Goal: Task Accomplishment & Management: Use online tool/utility

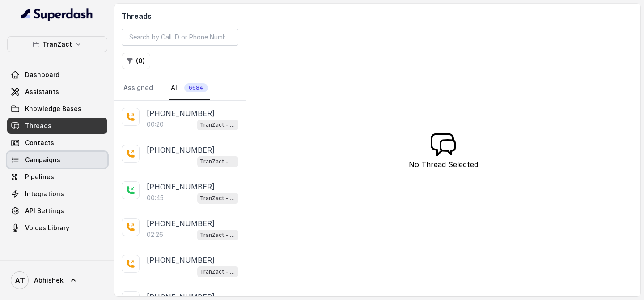
click at [49, 157] on span "Campaigns" at bounding box center [42, 159] width 35 height 9
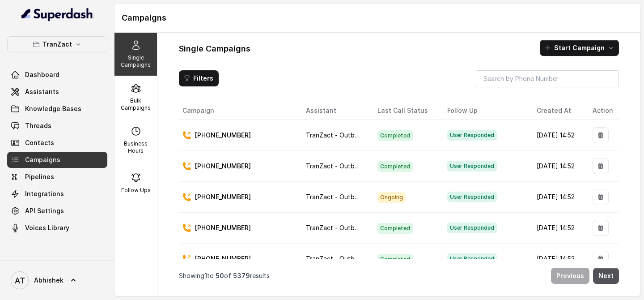
click at [114, 112] on div "TranZact Dashboard Assistants Knowledge Bases Threads Contacts Campaigns Pipeli…" at bounding box center [57, 144] width 115 height 231
click at [142, 103] on p "Bulk Campaigns" at bounding box center [135, 104] width 35 height 14
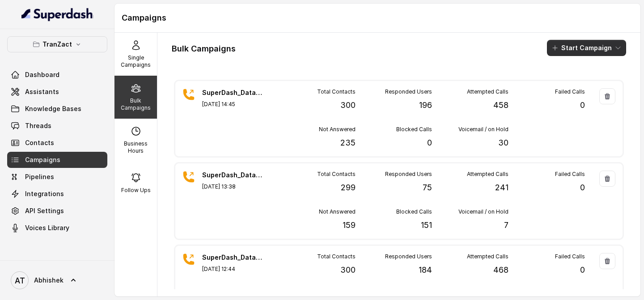
click at [572, 48] on button "Start Campaign" at bounding box center [586, 48] width 79 height 16
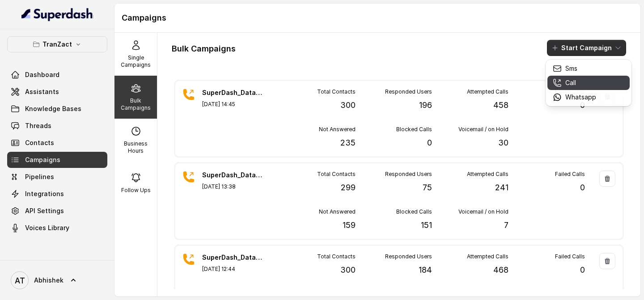
click at [581, 81] on div "Call" at bounding box center [574, 82] width 43 height 9
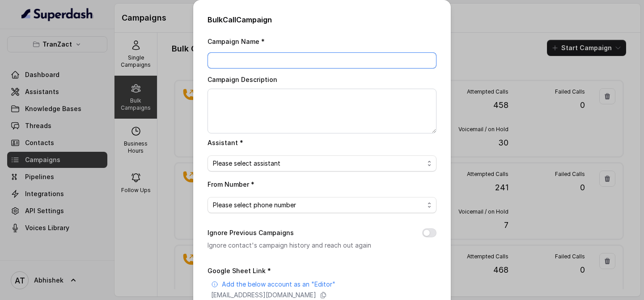
click at [247, 64] on input "Campaign Name *" at bounding box center [322, 60] width 229 height 16
paste input "SuperDash_Data6(2509)_22 August_MS"
type input "SuperDash_Data6(2509)_22 August_MS"
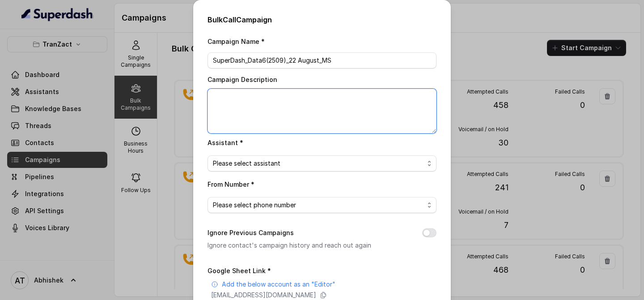
click at [246, 102] on textarea "Campaign Description" at bounding box center [322, 111] width 229 height 45
paste textarea "SuperDash_Data6(2509)_22 August_MS"
type textarea "SuperDash_Data6(2509)_22 August_MS"
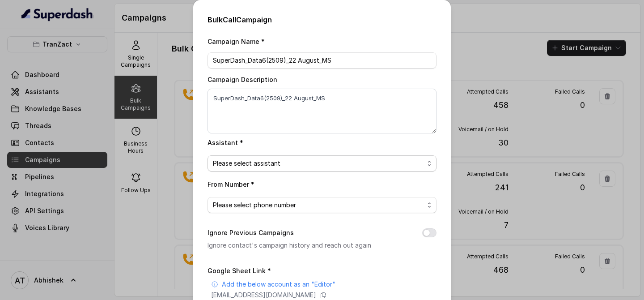
click at [256, 168] on span "Please select assistant" at bounding box center [322, 163] width 229 height 16
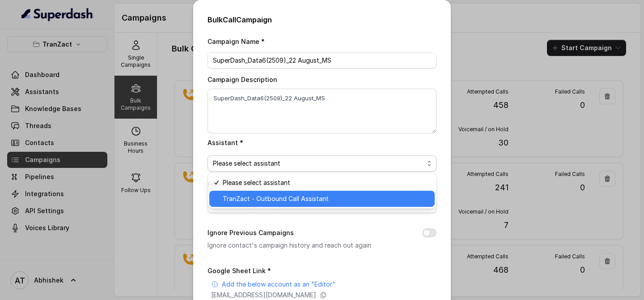
click at [277, 200] on span "TranZact - Outbound Call Assistant" at bounding box center [326, 198] width 207 height 11
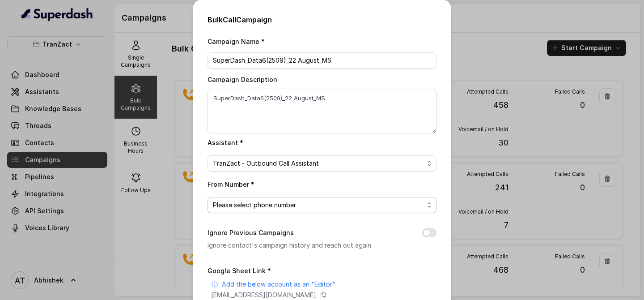
click at [247, 197] on span "Please select phone number" at bounding box center [322, 205] width 229 height 16
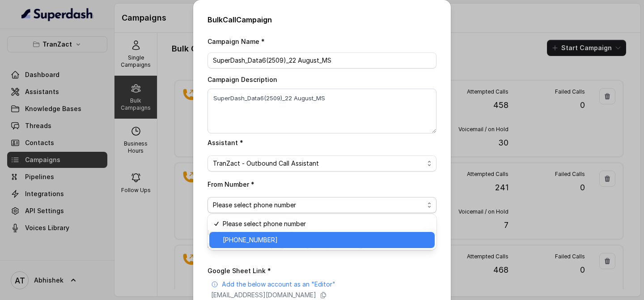
click at [276, 240] on span "[PHONE_NUMBER]" at bounding box center [326, 240] width 207 height 11
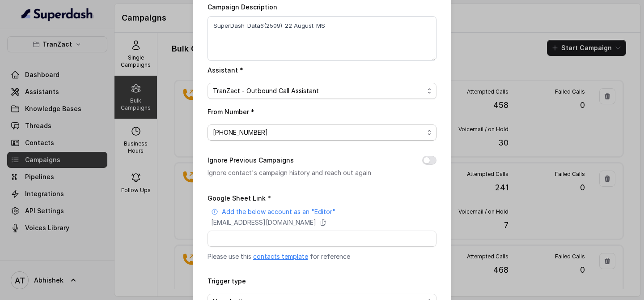
scroll to position [133, 0]
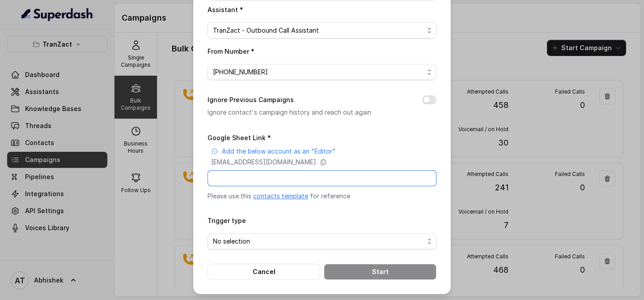
click at [230, 182] on input "Google Sheet Link *" at bounding box center [322, 178] width 229 height 16
paste input "[URL][DOMAIN_NAME]"
type input "[URL][DOMAIN_NAME]"
click at [259, 243] on span "No selection" at bounding box center [318, 241] width 211 height 11
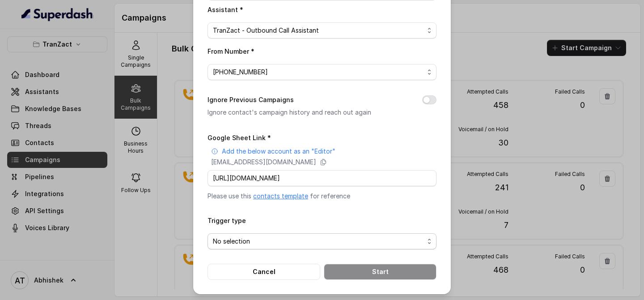
scroll to position [0, 0]
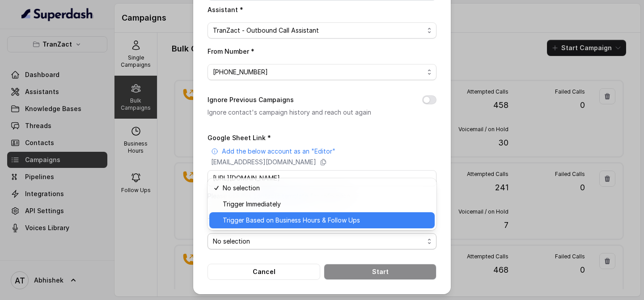
click at [282, 220] on span "Trigger Based on Business Hours & Follow Ups" at bounding box center [326, 220] width 207 height 11
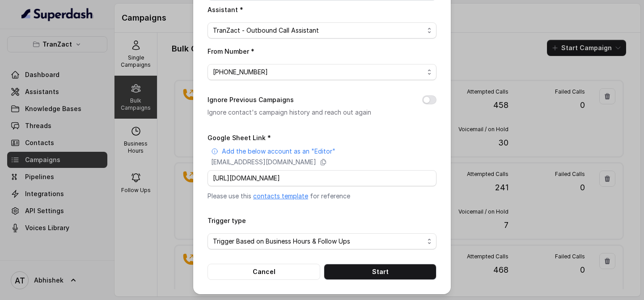
click at [198, 213] on div "Bulk Call Campaign Campaign Name * SuperDash_Data6(2509)_22 August_MS Campaign …" at bounding box center [322, 80] width 258 height 427
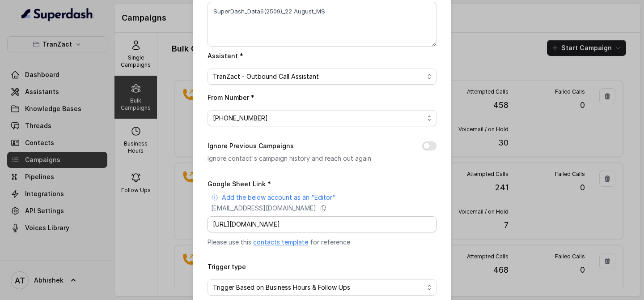
scroll to position [133, 0]
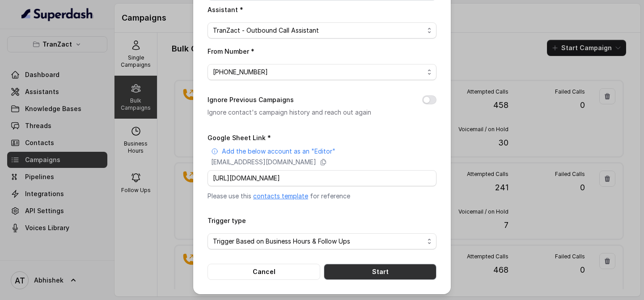
click at [367, 269] on button "Start" at bounding box center [380, 272] width 113 height 16
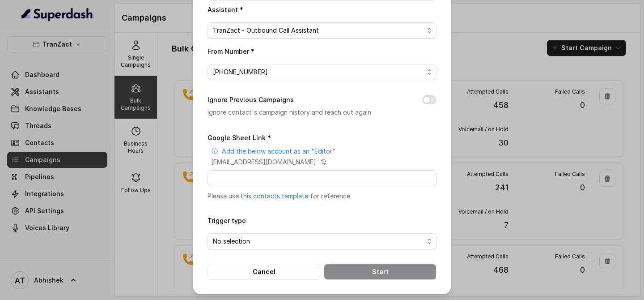
scroll to position [0, 0]
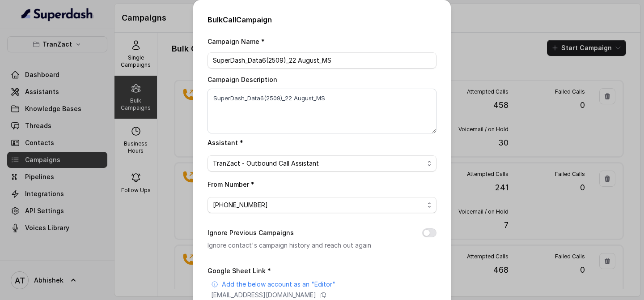
click at [168, 65] on div "Bulk Call Campaign Campaign Name * SuperDash_Data6(2509)_22 August_MS Campaign …" at bounding box center [322, 150] width 644 height 300
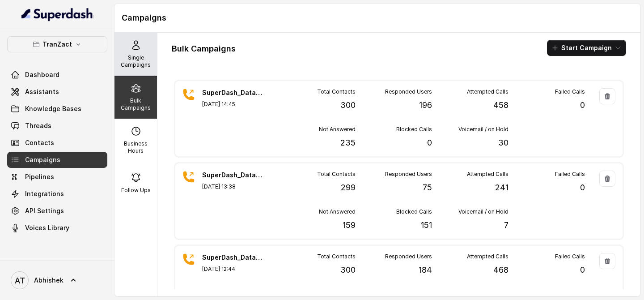
click at [143, 68] on div "Single Campaigns" at bounding box center [136, 54] width 43 height 43
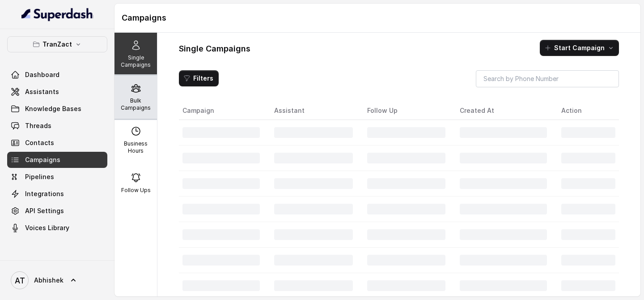
click at [140, 90] on icon at bounding box center [136, 89] width 9 height 8
click at [131, 112] on div "Bulk Campaigns" at bounding box center [136, 97] width 43 height 43
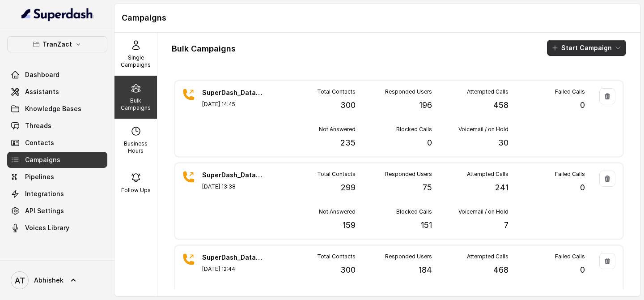
click at [593, 48] on button "Start Campaign" at bounding box center [586, 48] width 79 height 16
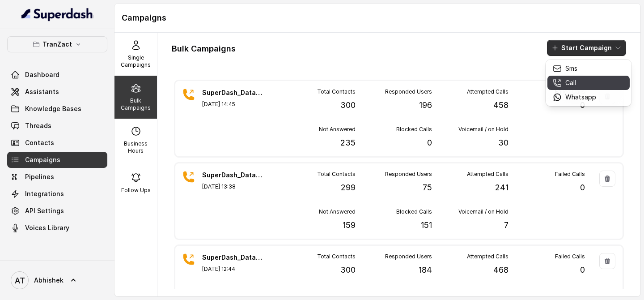
click at [580, 78] on div "Call" at bounding box center [574, 82] width 43 height 9
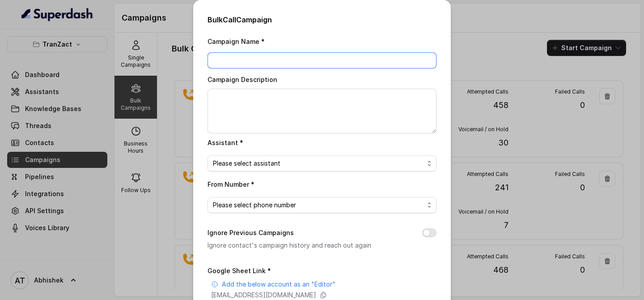
click at [235, 62] on input "Campaign Name *" at bounding box center [322, 60] width 229 height 16
paste input "[URL][DOMAIN_NAME]"
type input "[URL][DOMAIN_NAME]"
click at [243, 61] on input "Campaign Name *" at bounding box center [322, 60] width 229 height 16
paste input "SuperDash_Data6(2509)_22 August_MS"
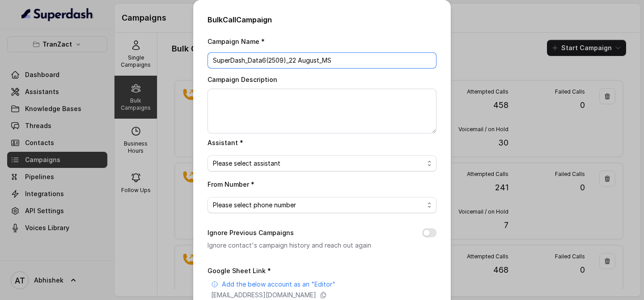
type input "SuperDash_Data6(2509)_22 August_MS"
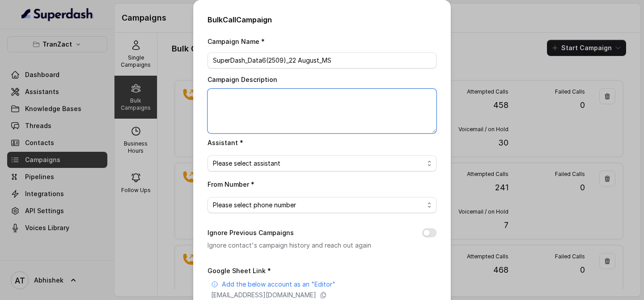
click at [234, 93] on textarea "Campaign Description" at bounding box center [322, 111] width 229 height 45
paste textarea "SuperDash_Data6(2509)_22 August_MS"
type textarea "SuperDash_Data6(2509)_22 August_MS"
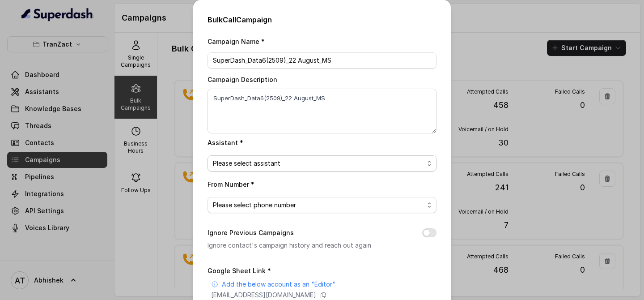
click at [275, 160] on span "Please select assistant" at bounding box center [318, 163] width 211 height 11
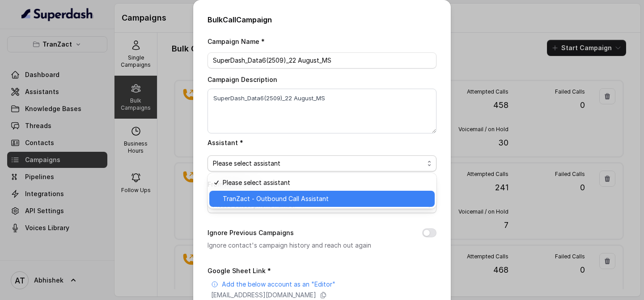
click at [269, 202] on span "TranZact - Outbound Call Assistant" at bounding box center [326, 198] width 207 height 11
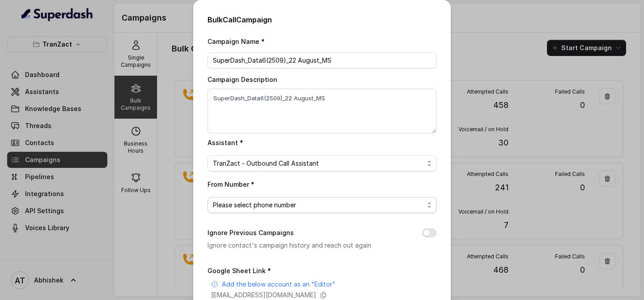
click at [294, 202] on span "Please select phone number" at bounding box center [318, 205] width 211 height 11
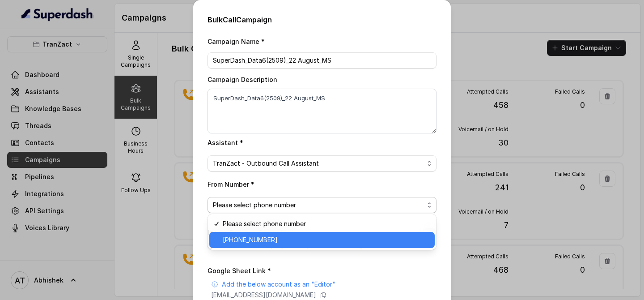
click at [267, 235] on span "[PHONE_NUMBER]" at bounding box center [326, 240] width 207 height 11
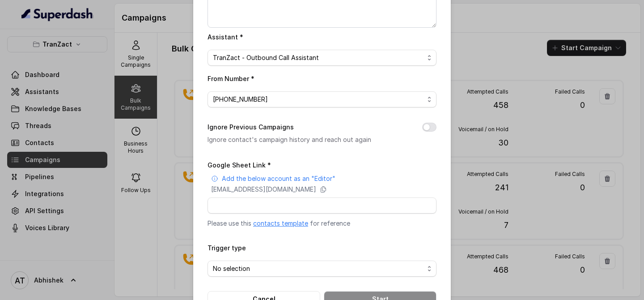
scroll to position [133, 0]
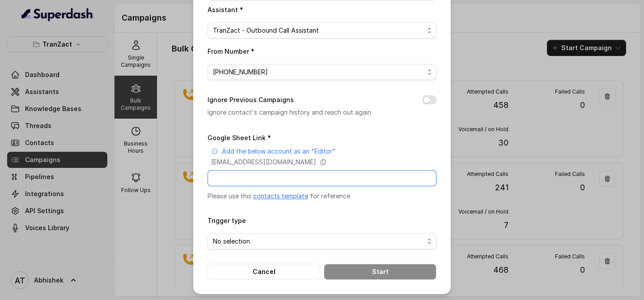
click at [235, 175] on input "Google Sheet Link *" at bounding box center [322, 178] width 229 height 16
paste input "[URL][DOMAIN_NAME]"
type input "[URL][DOMAIN_NAME]"
click at [238, 239] on span "No selection" at bounding box center [318, 241] width 211 height 11
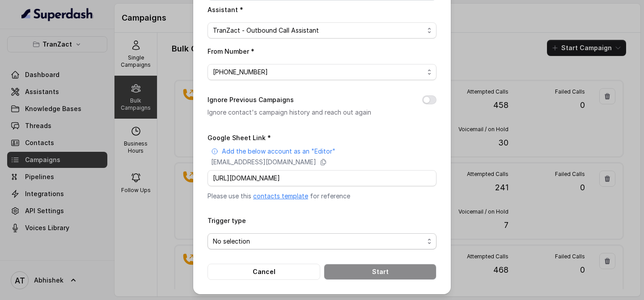
scroll to position [0, 0]
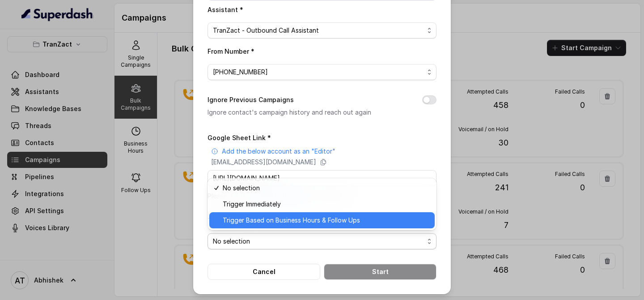
click at [260, 225] on span "Trigger Based on Business Hours & Follow Ups" at bounding box center [326, 220] width 207 height 11
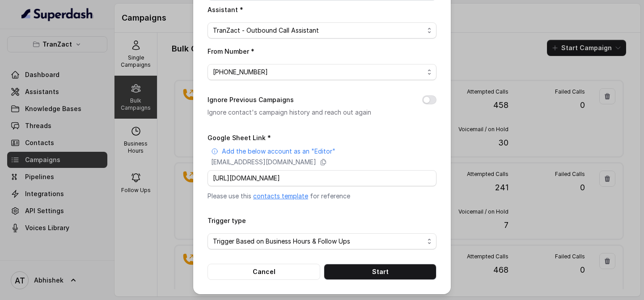
click at [202, 203] on div "Bulk Call Campaign Campaign Name * SuperDash_Data6(2509)_22 August_MS Campaign …" at bounding box center [322, 80] width 258 height 427
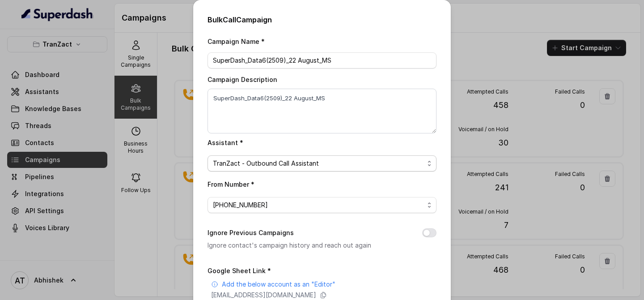
scroll to position [133, 0]
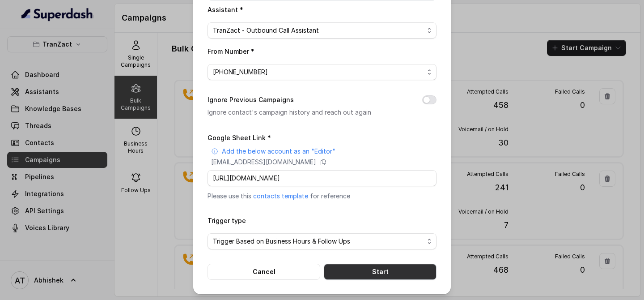
click at [381, 266] on button "Start" at bounding box center [380, 272] width 113 height 16
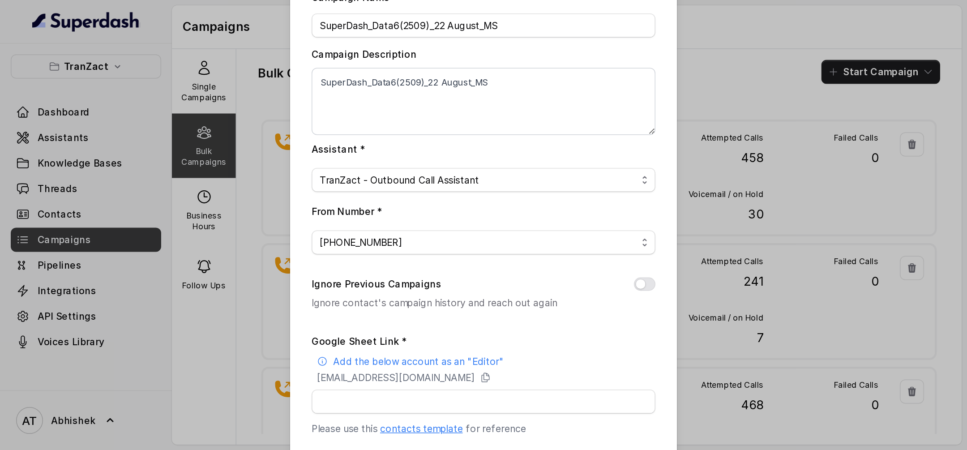
scroll to position [0, 0]
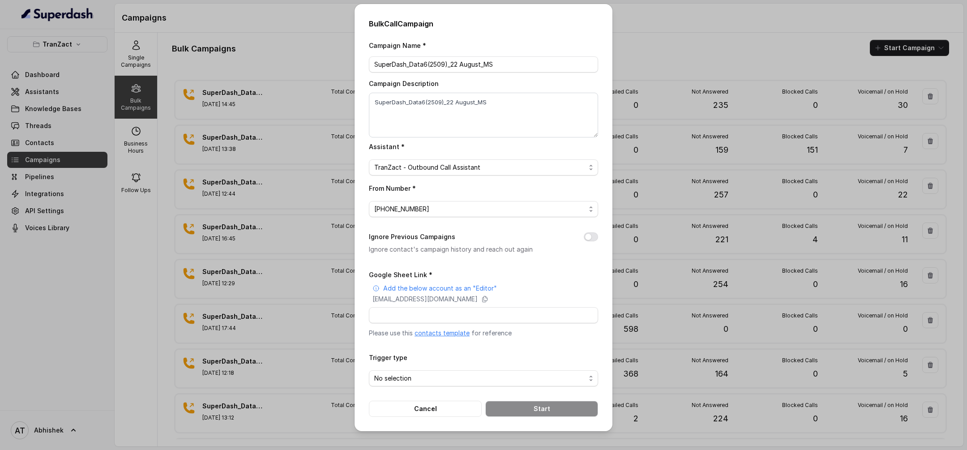
click at [644, 19] on div "Bulk Call Campaign Campaign Name * SuperDash_Data6(2509)_22 August_MS Campaign …" at bounding box center [483, 225] width 967 height 450
